Goal: Information Seeking & Learning: Find specific fact

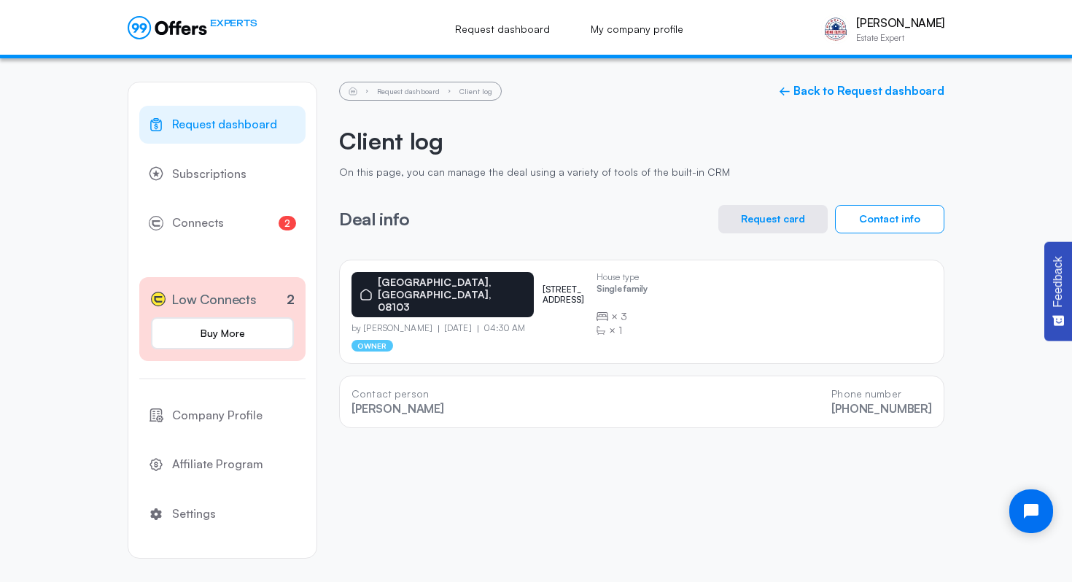
click at [790, 218] on button "Request card" at bounding box center [772, 219] width 109 height 28
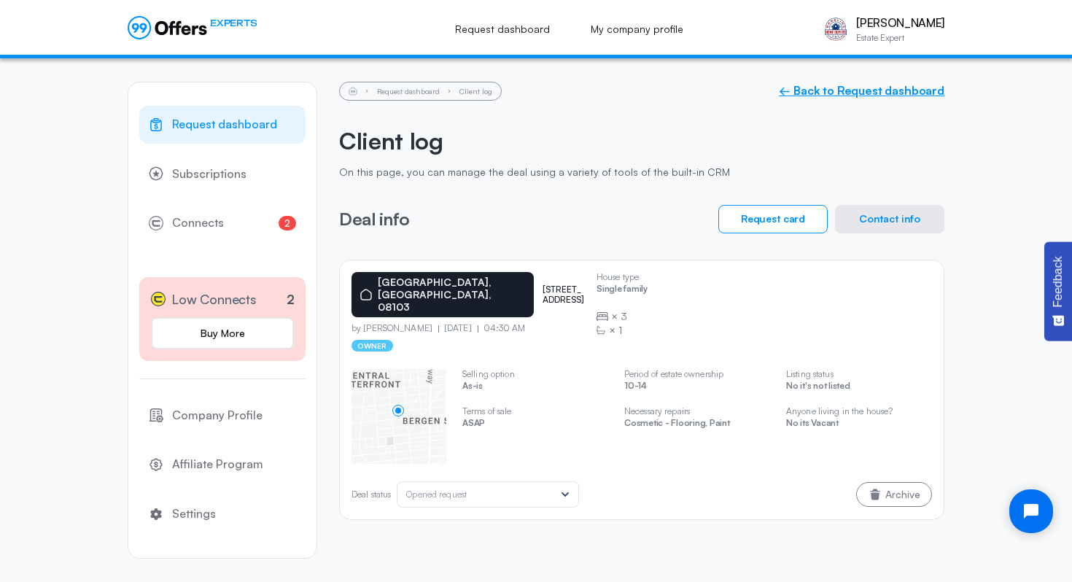
click at [843, 88] on link "← Back to Request dashboard" at bounding box center [862, 91] width 166 height 14
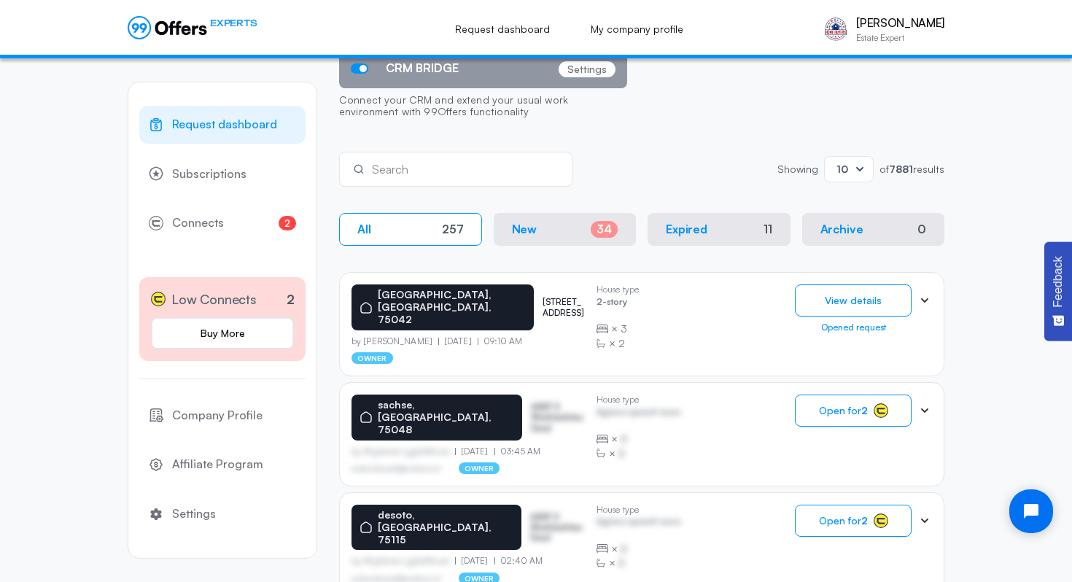
scroll to position [172, 0]
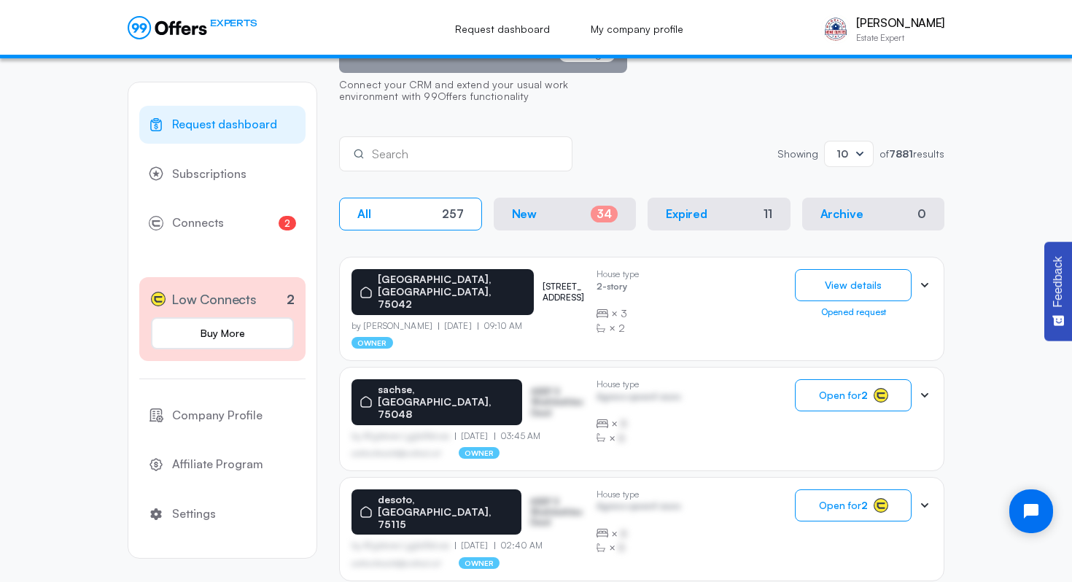
click at [493, 156] on input "text" at bounding box center [466, 154] width 188 height 16
click at [482, 164] on input "text" at bounding box center [466, 159] width 188 height 16
type input "[GEOGRAPHIC_DATA]"
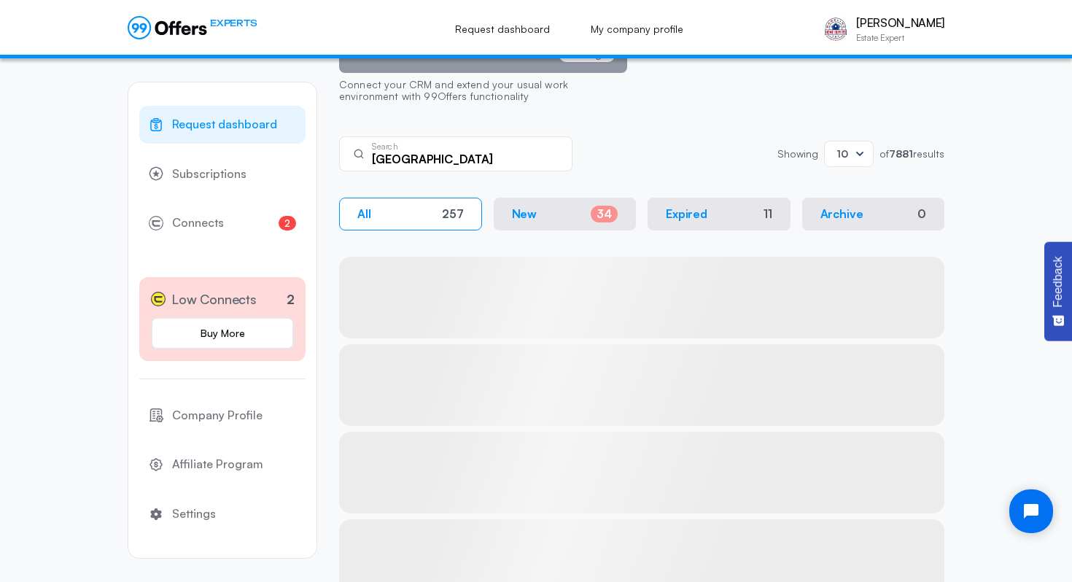
click at [489, 160] on input "[GEOGRAPHIC_DATA]" at bounding box center [466, 159] width 188 height 16
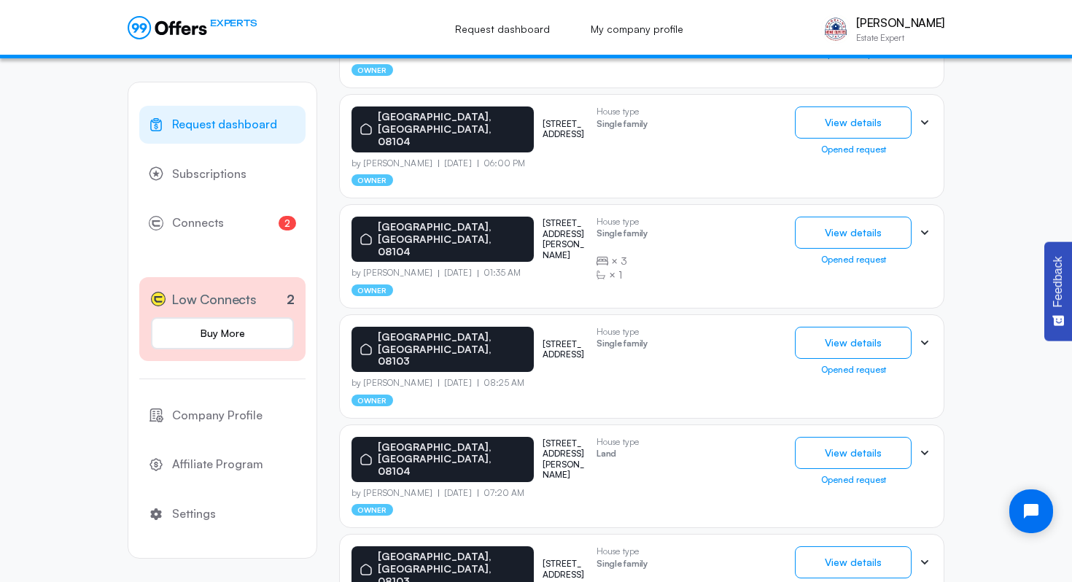
scroll to position [852, 0]
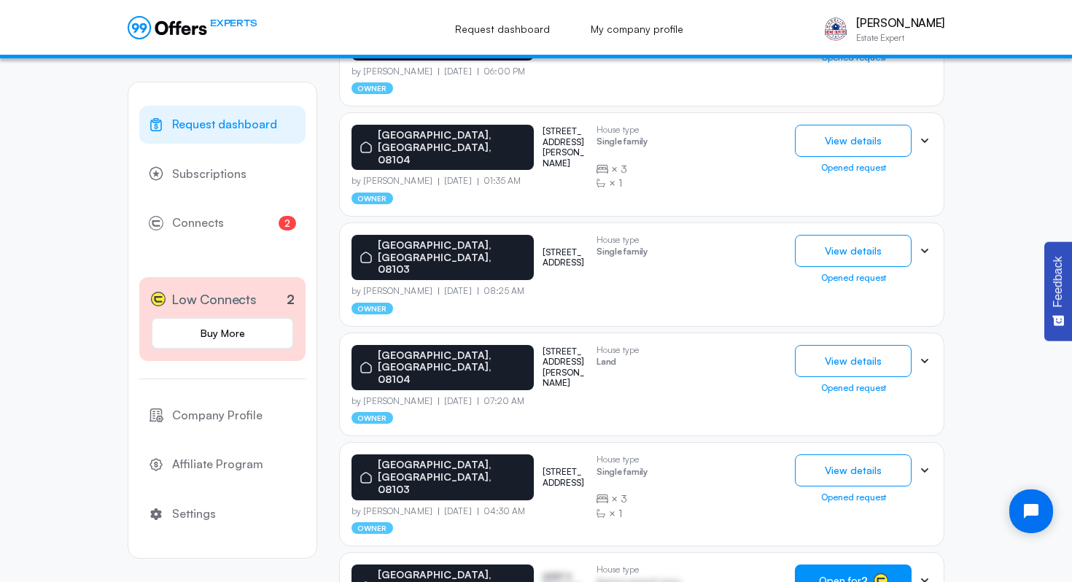
click at [861, 575] on span "Open for 2" at bounding box center [843, 581] width 49 height 12
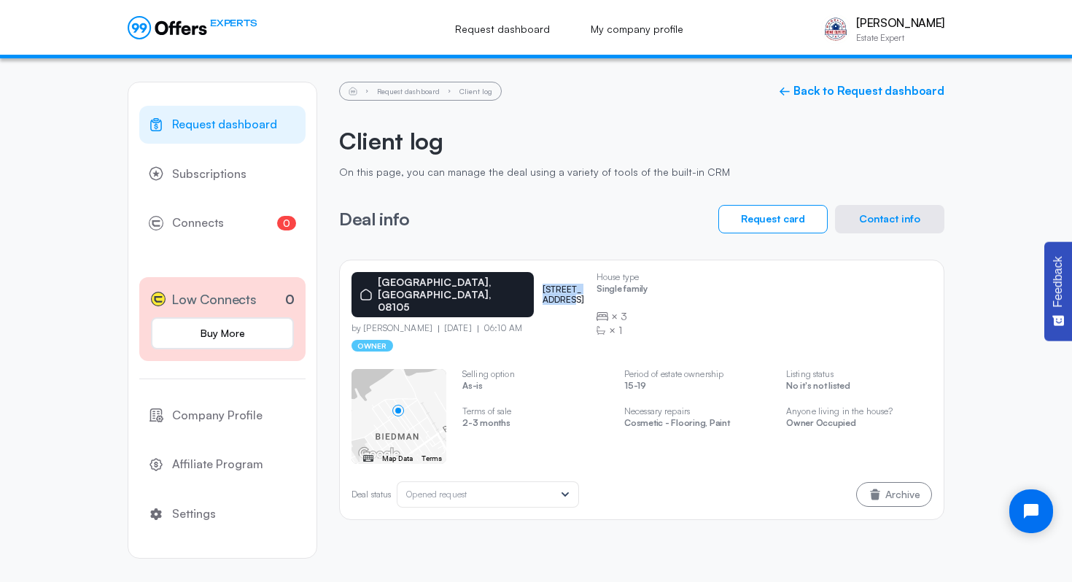
drag, startPoint x: 487, startPoint y: 279, endPoint x: 555, endPoint y: 282, distance: 67.9
click at [555, 282] on div "[GEOGRAPHIC_DATA] [STREET_ADDRESS]" at bounding box center [467, 294] width 233 height 45
copy p "[STREET_ADDRESS]"
click at [707, 450] on div "House type Single family × 3 × 1 ← Move left → Move right ↑ Move up ↓ Move down…" at bounding box center [641, 429] width 580 height 156
click at [867, 223] on button "Contact info" at bounding box center [889, 219] width 109 height 28
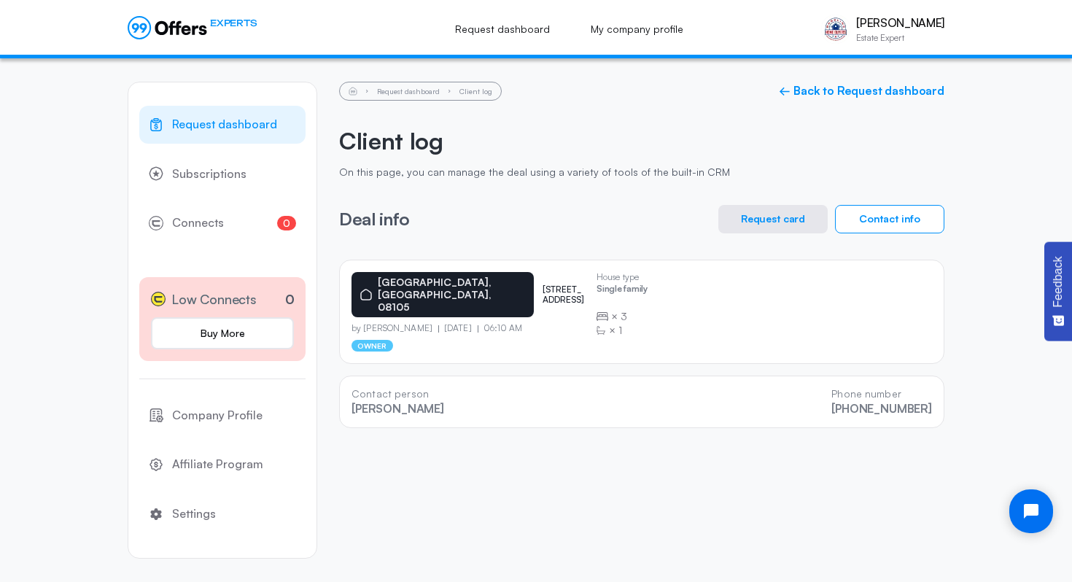
click at [785, 215] on button "Request card" at bounding box center [772, 219] width 109 height 28
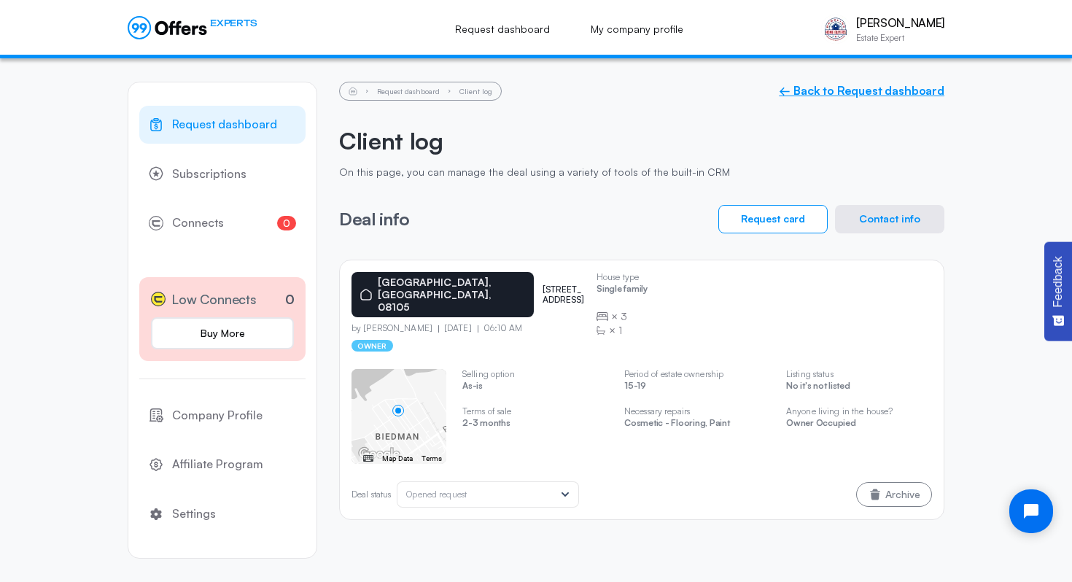
click at [834, 88] on link "← Back to Request dashboard" at bounding box center [862, 91] width 166 height 14
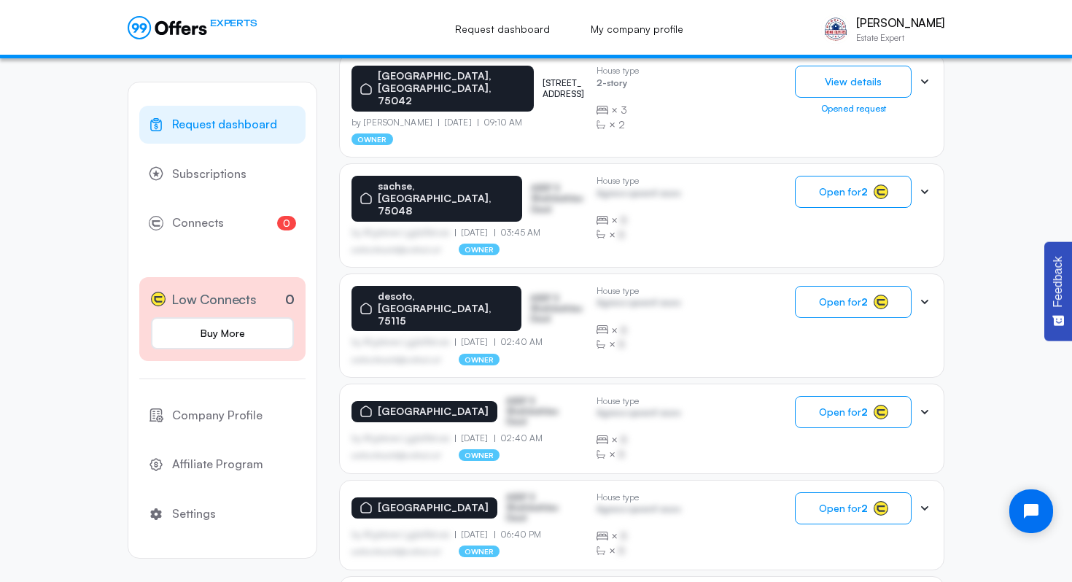
scroll to position [419, 0]
